Goal: Task Accomplishment & Management: Use online tool/utility

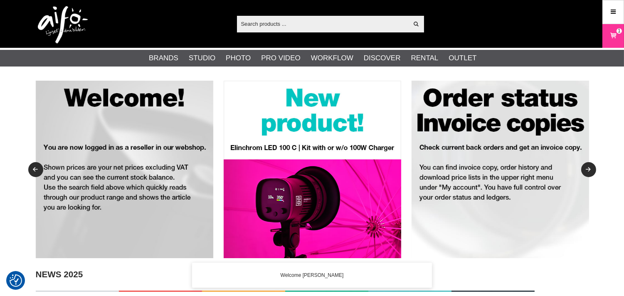
click at [310, 21] on input "text" at bounding box center [323, 23] width 172 height 12
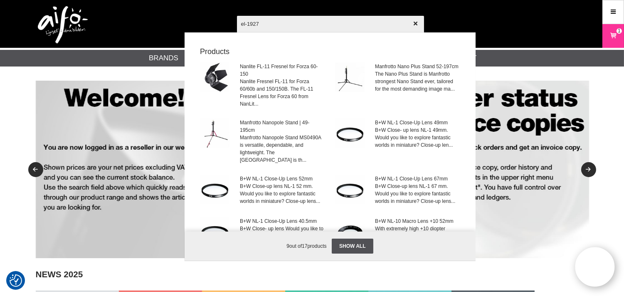
type input "el-19274"
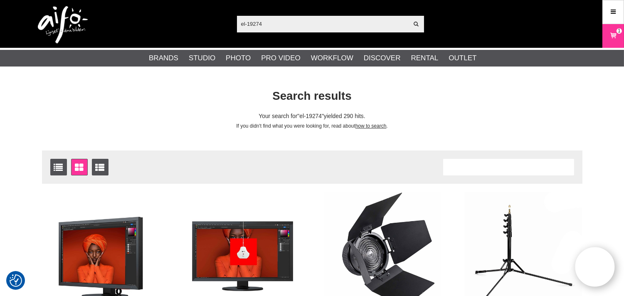
drag, startPoint x: 313, startPoint y: 25, endPoint x: 197, endPoint y: 25, distance: 115.6
click at [197, 25] on div "el-19274 Show all Products Categories out of products Your search for yielded n…" at bounding box center [313, 24] width 566 height 48
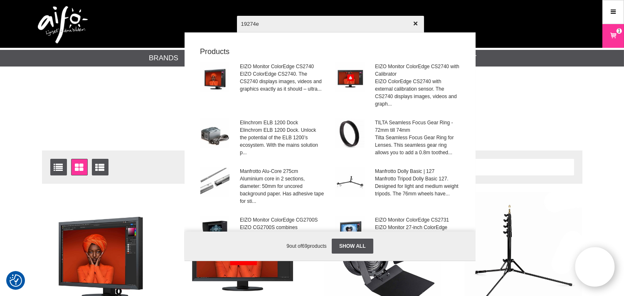
type input "19274eu"
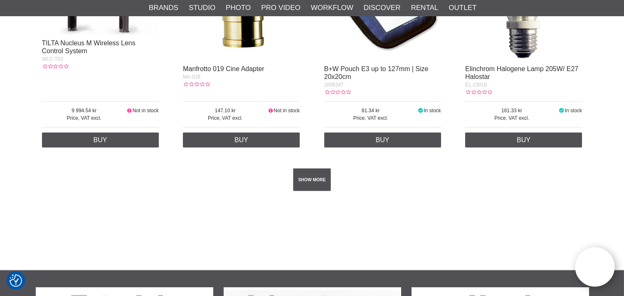
scroll to position [1540, 0]
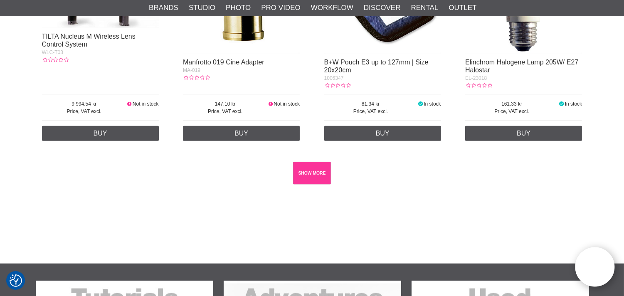
click at [312, 163] on link "SHOW MORE" at bounding box center [312, 173] width 38 height 23
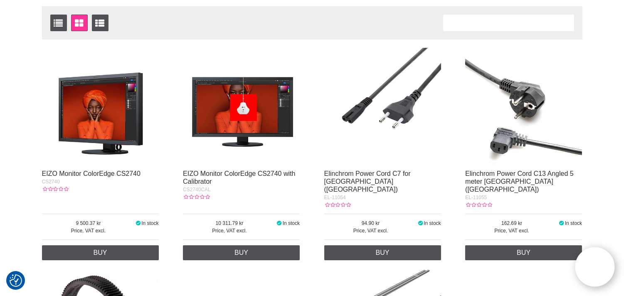
scroll to position [0, 0]
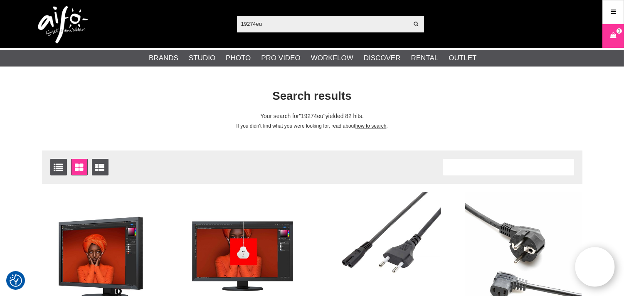
click at [314, 22] on input "19274eu" at bounding box center [323, 23] width 172 height 12
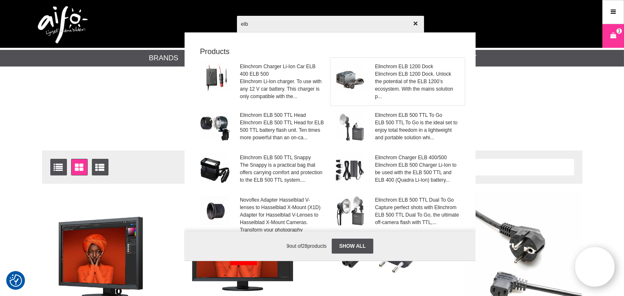
type input "elb"
click at [381, 68] on span "Elinchrom ELB 1200 Dock" at bounding box center [417, 66] width 84 height 7
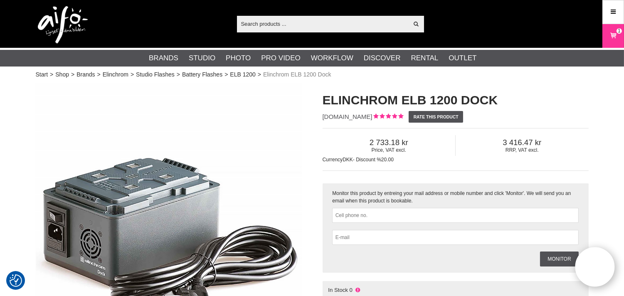
scroll to position [154, 0]
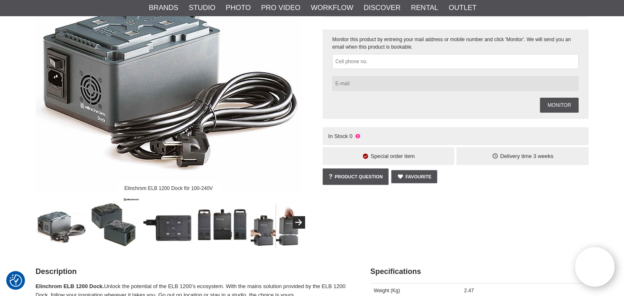
click at [437, 81] on input "text" at bounding box center [455, 83] width 246 height 15
type input "francielle@flashfotovideo.dk"
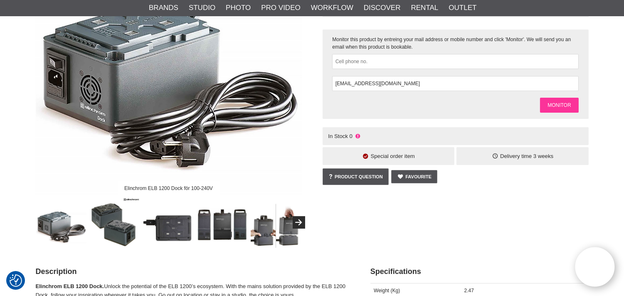
click at [565, 109] on link "Monitor" at bounding box center [559, 105] width 38 height 15
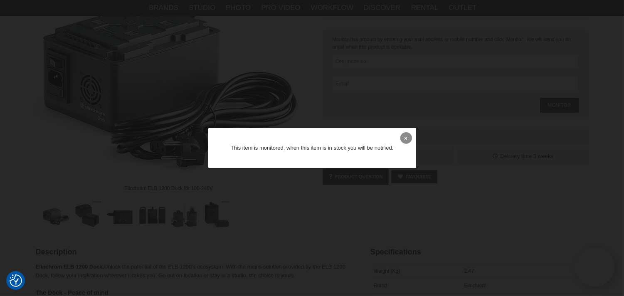
click at [408, 135] on link at bounding box center [407, 138] width 12 height 12
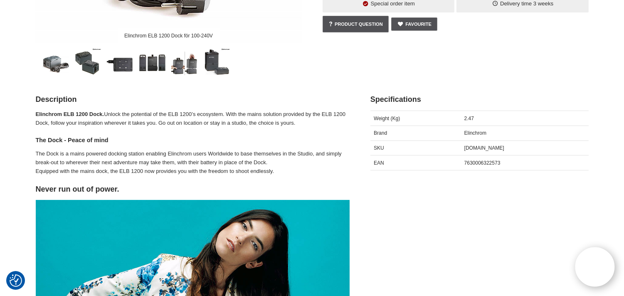
scroll to position [0, 0]
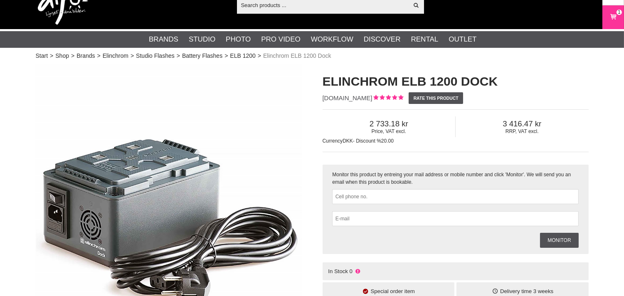
scroll to position [154, 0]
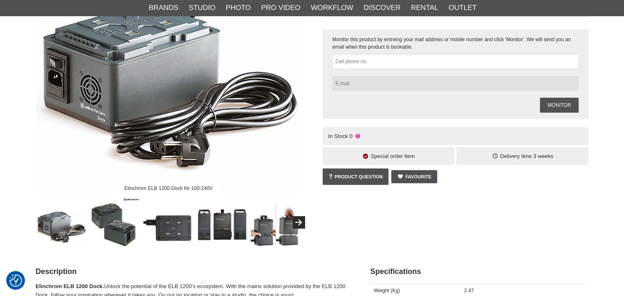
click at [365, 84] on input "text" at bounding box center [455, 83] width 246 height 15
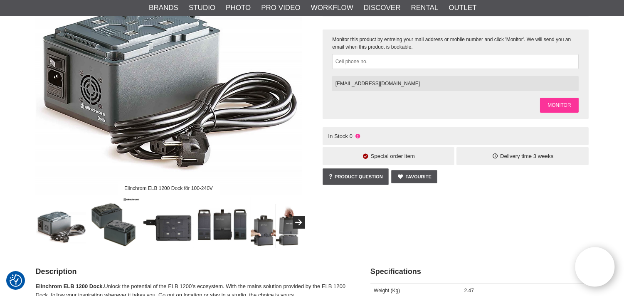
type input "[EMAIL_ADDRESS][DOMAIN_NAME]"
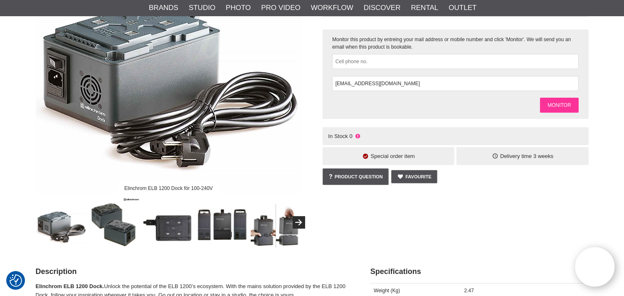
click at [555, 99] on link "Monitor" at bounding box center [559, 105] width 38 height 15
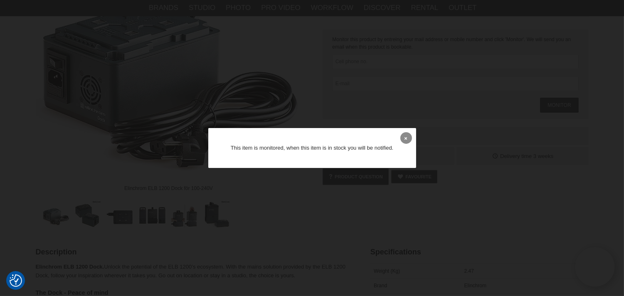
click at [407, 134] on link at bounding box center [407, 138] width 12 height 12
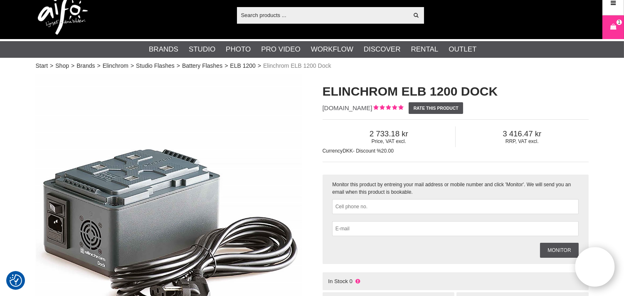
scroll to position [0, 0]
